Goal: Navigation & Orientation: Find specific page/section

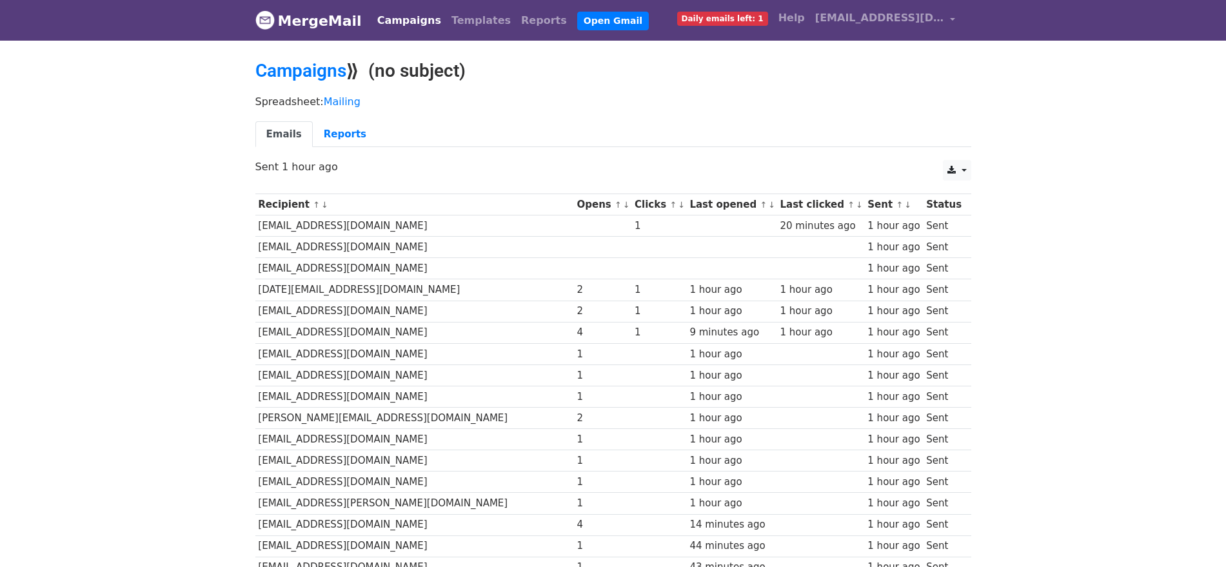
click at [327, 21] on link "MergeMail" at bounding box center [308, 20] width 106 height 27
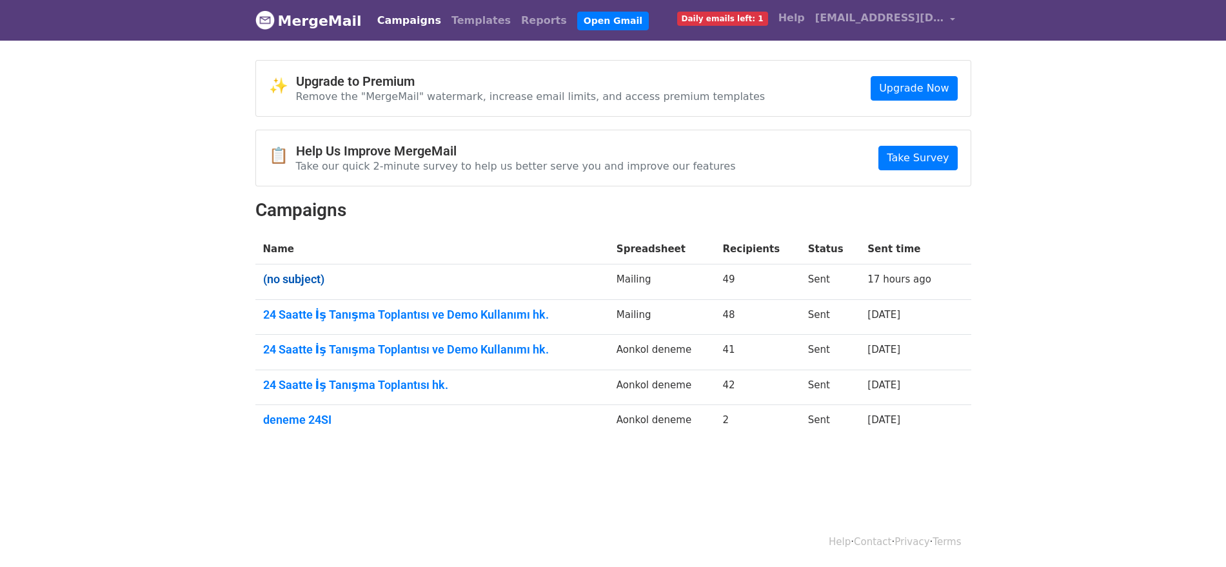
click at [291, 277] on link "(no subject)" at bounding box center [432, 279] width 338 height 14
